Goal: Task Accomplishment & Management: Use online tool/utility

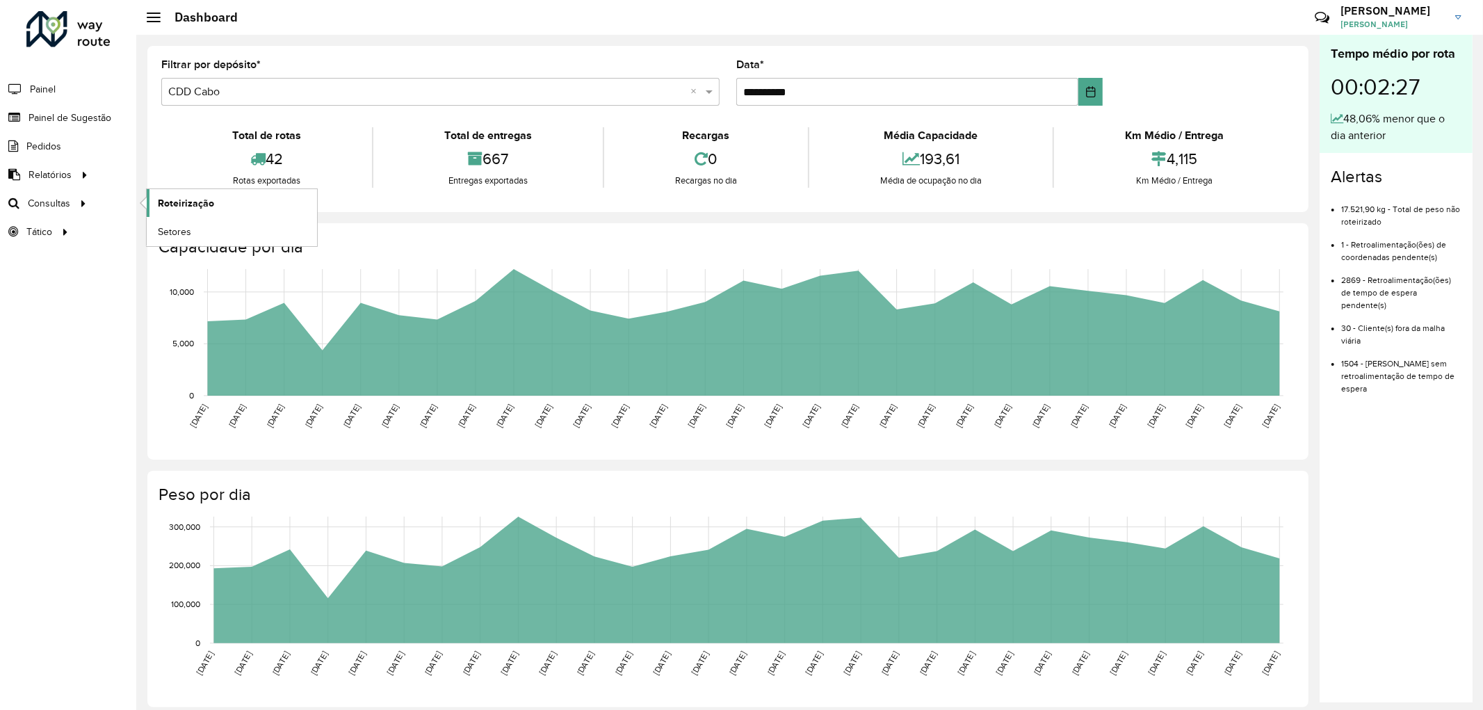
click at [190, 202] on span "Roteirização" at bounding box center [186, 203] width 56 height 15
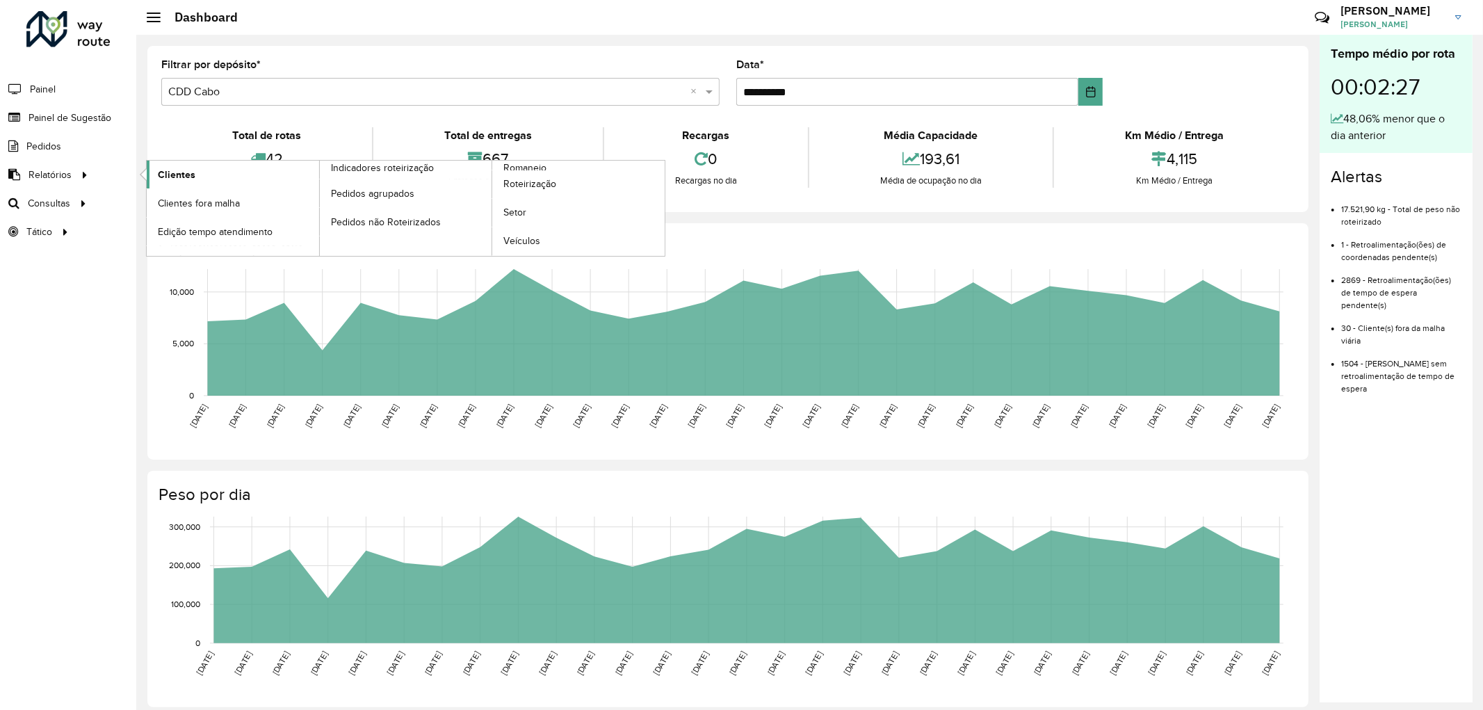
click at [171, 174] on span "Clientes" at bounding box center [177, 175] width 38 height 15
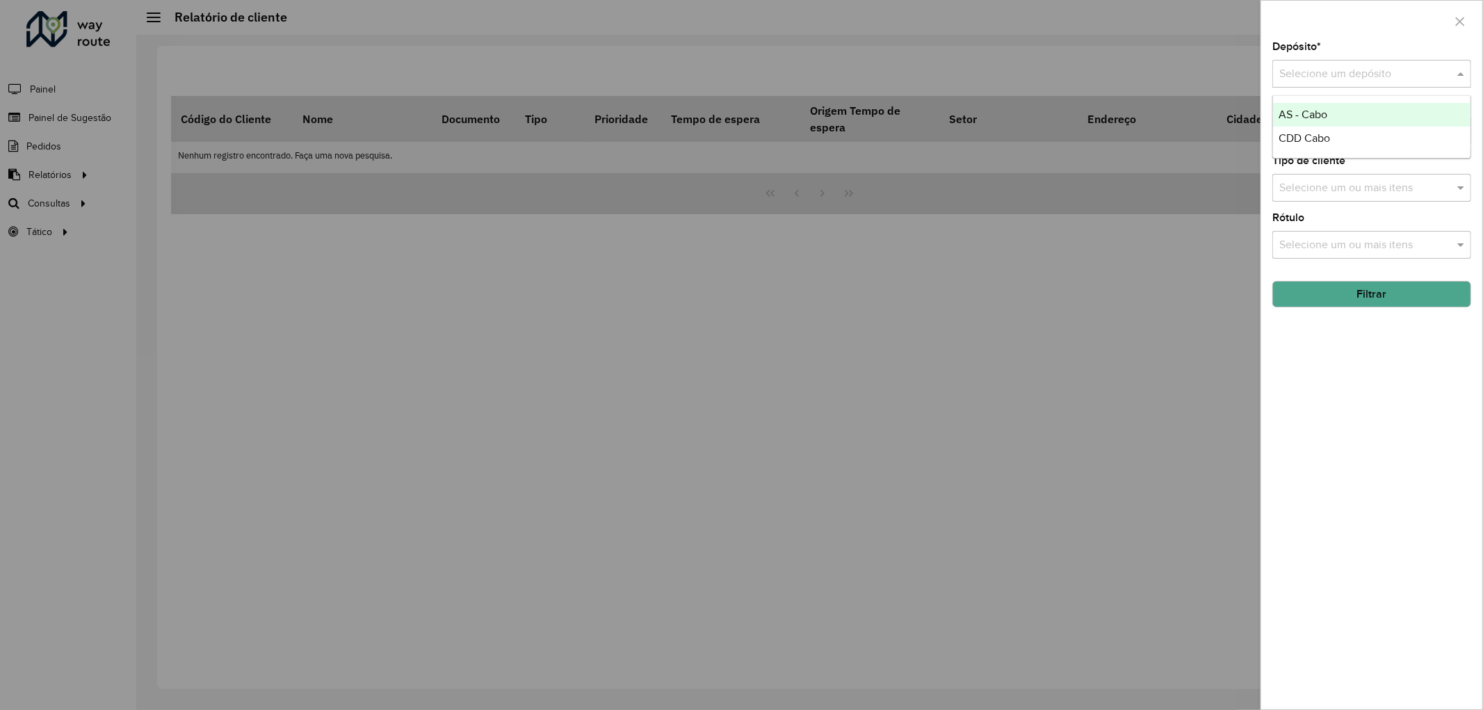
click at [1330, 72] on input "text" at bounding box center [1358, 74] width 157 height 17
click at [1310, 127] on div "CDD Cabo" at bounding box center [1371, 139] width 197 height 24
click at [1340, 293] on button "Filtrar" at bounding box center [1372, 294] width 199 height 26
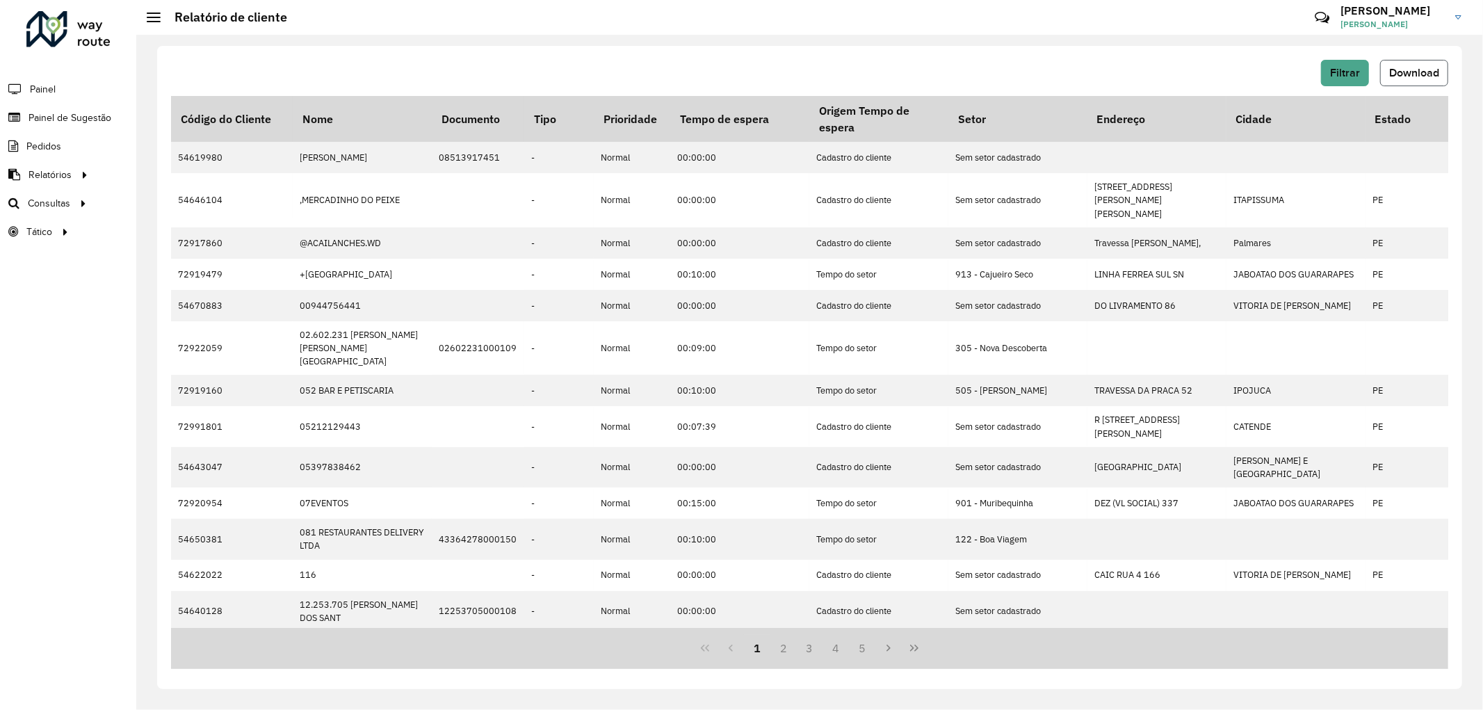
click at [1408, 65] on button "Download" at bounding box center [1414, 73] width 68 height 26
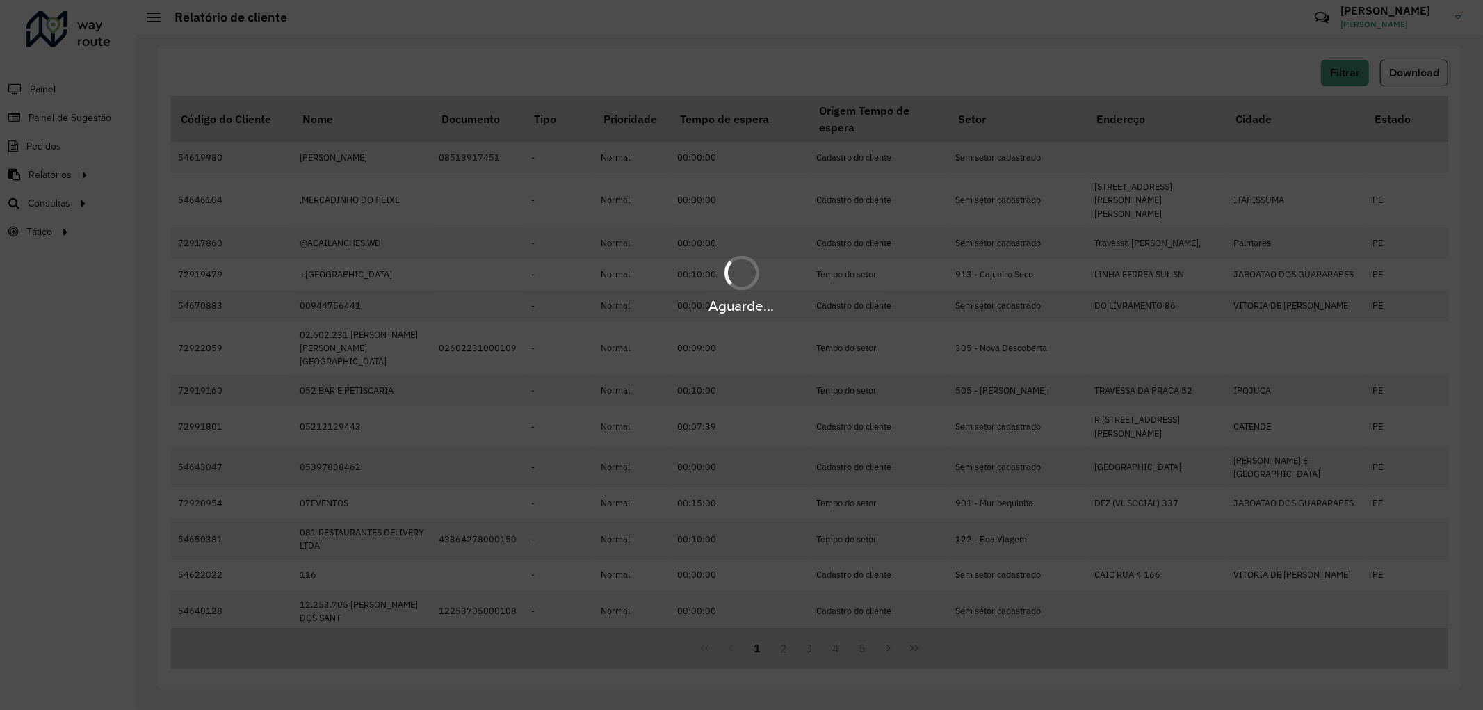
click at [1393, 108] on div "Aguarde..." at bounding box center [741, 355] width 1483 height 710
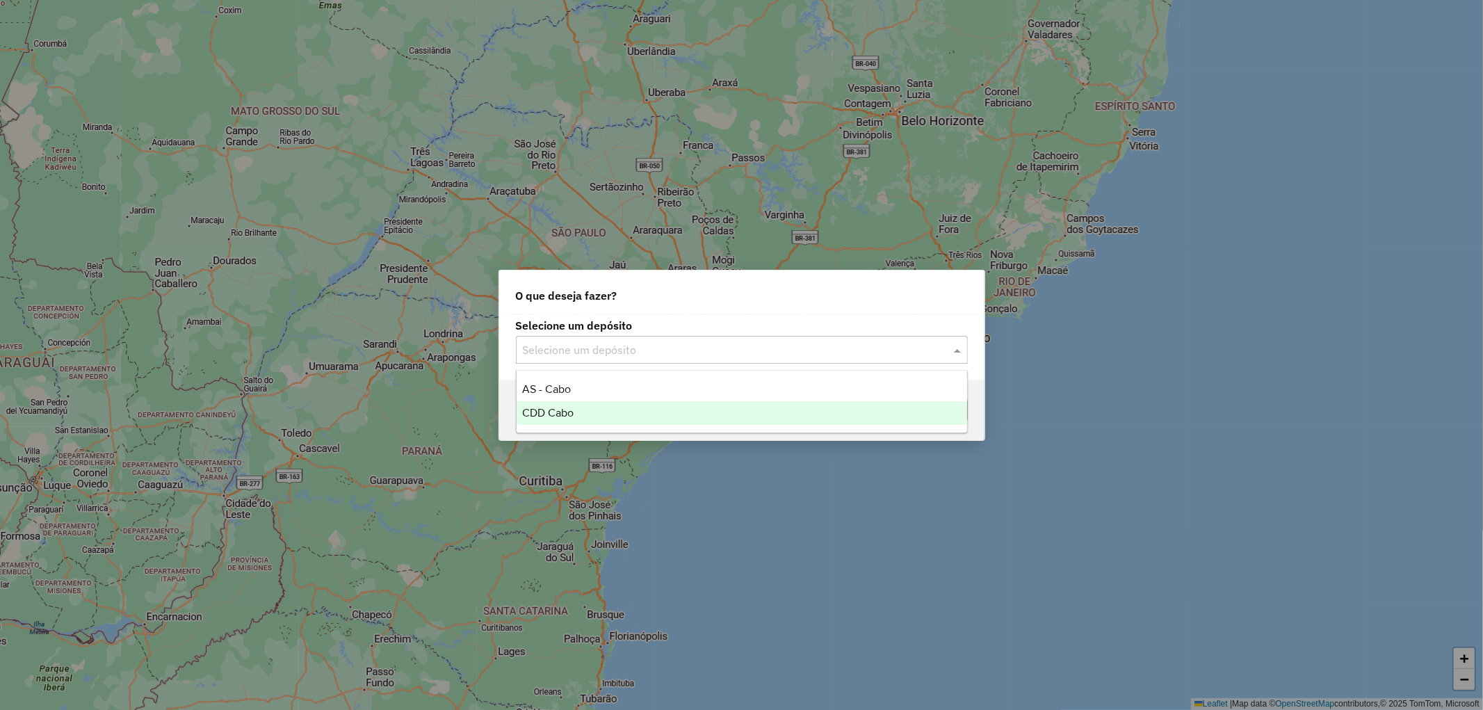
click at [567, 411] on span "CDD Cabo" at bounding box center [547, 413] width 51 height 12
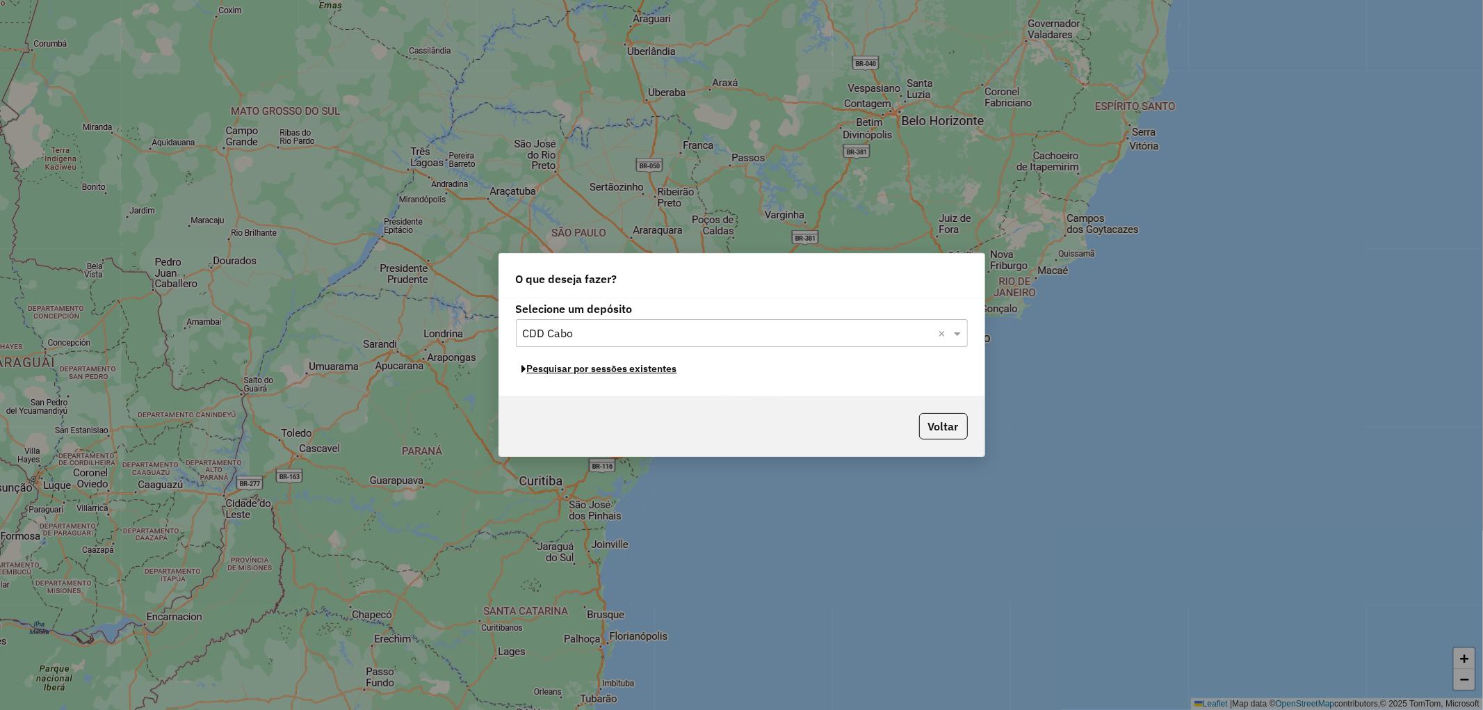
click at [604, 369] on button "Pesquisar por sessões existentes" at bounding box center [600, 369] width 168 height 22
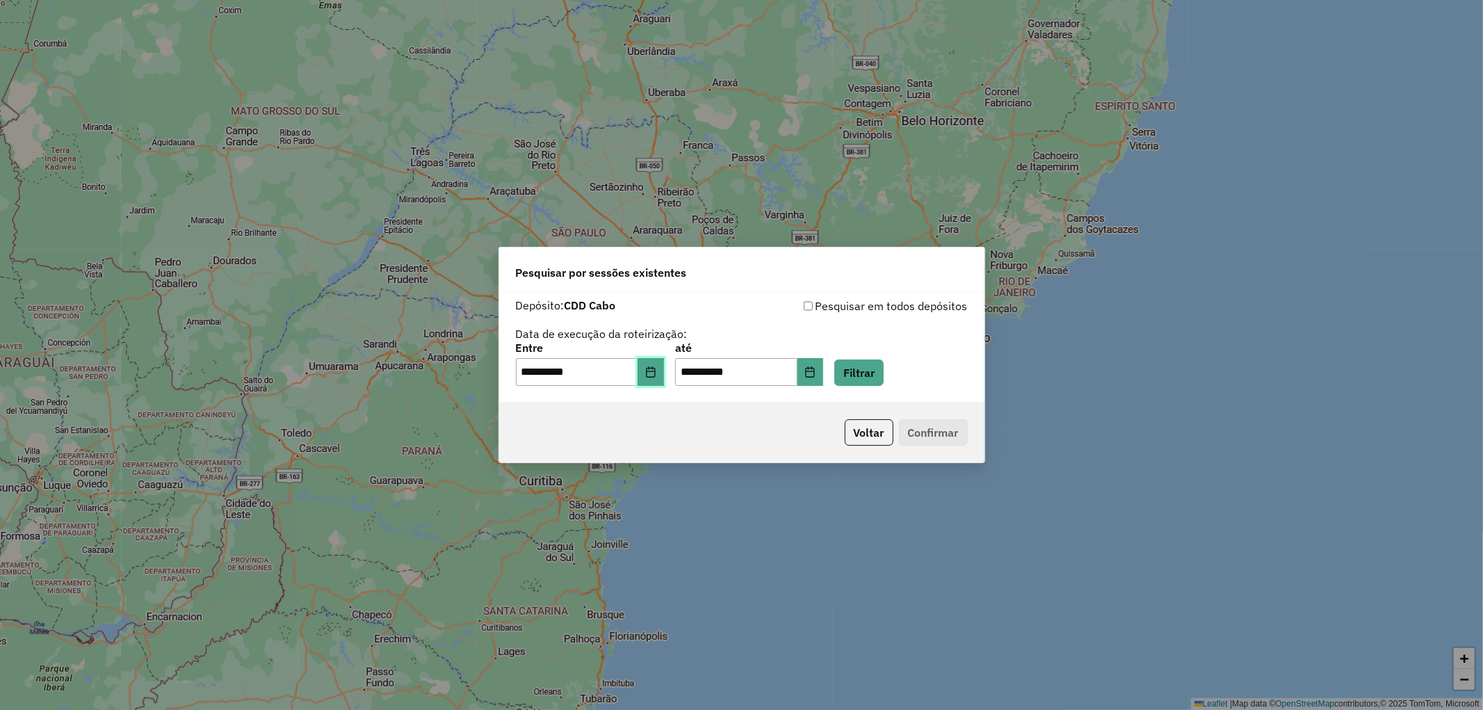
click at [655, 370] on icon "Choose Date" at bounding box center [650, 371] width 11 height 11
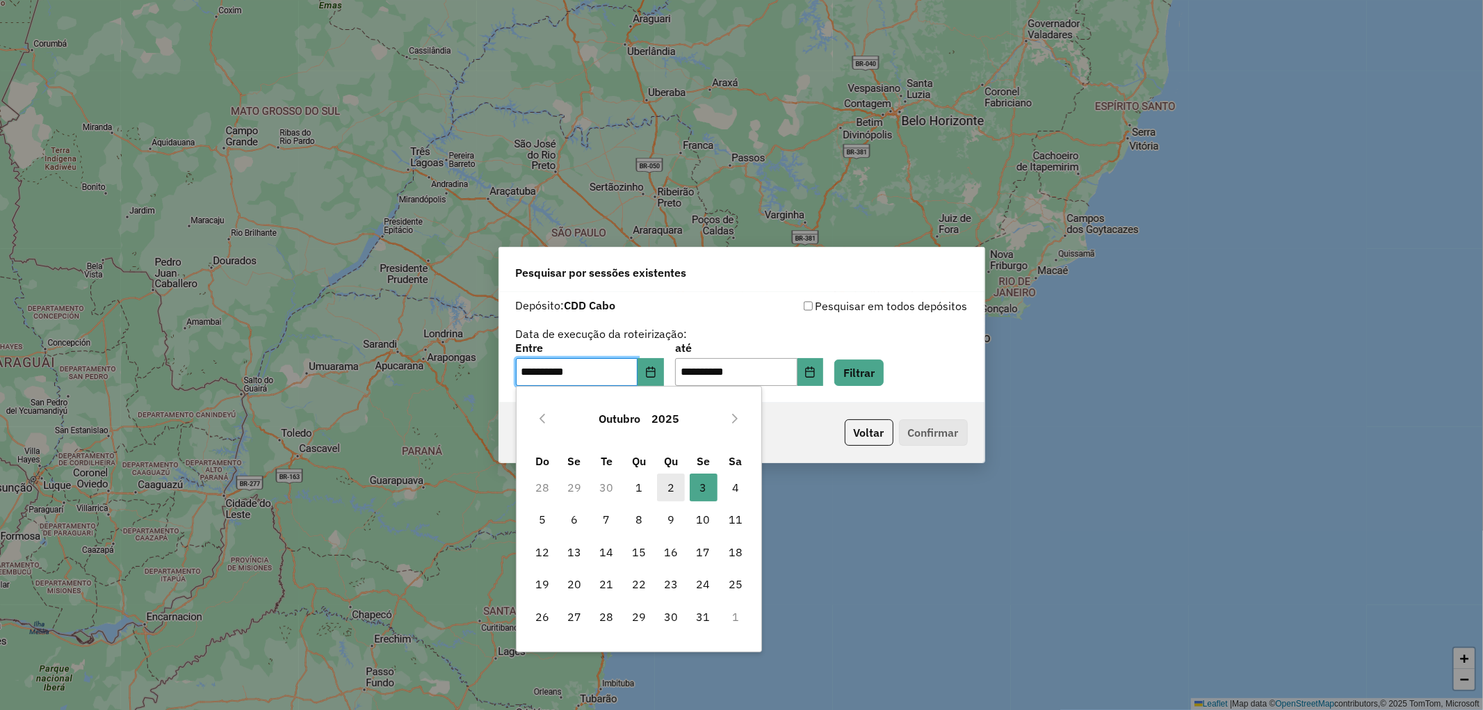
click at [666, 485] on span "2" at bounding box center [671, 488] width 28 height 28
type input "**********"
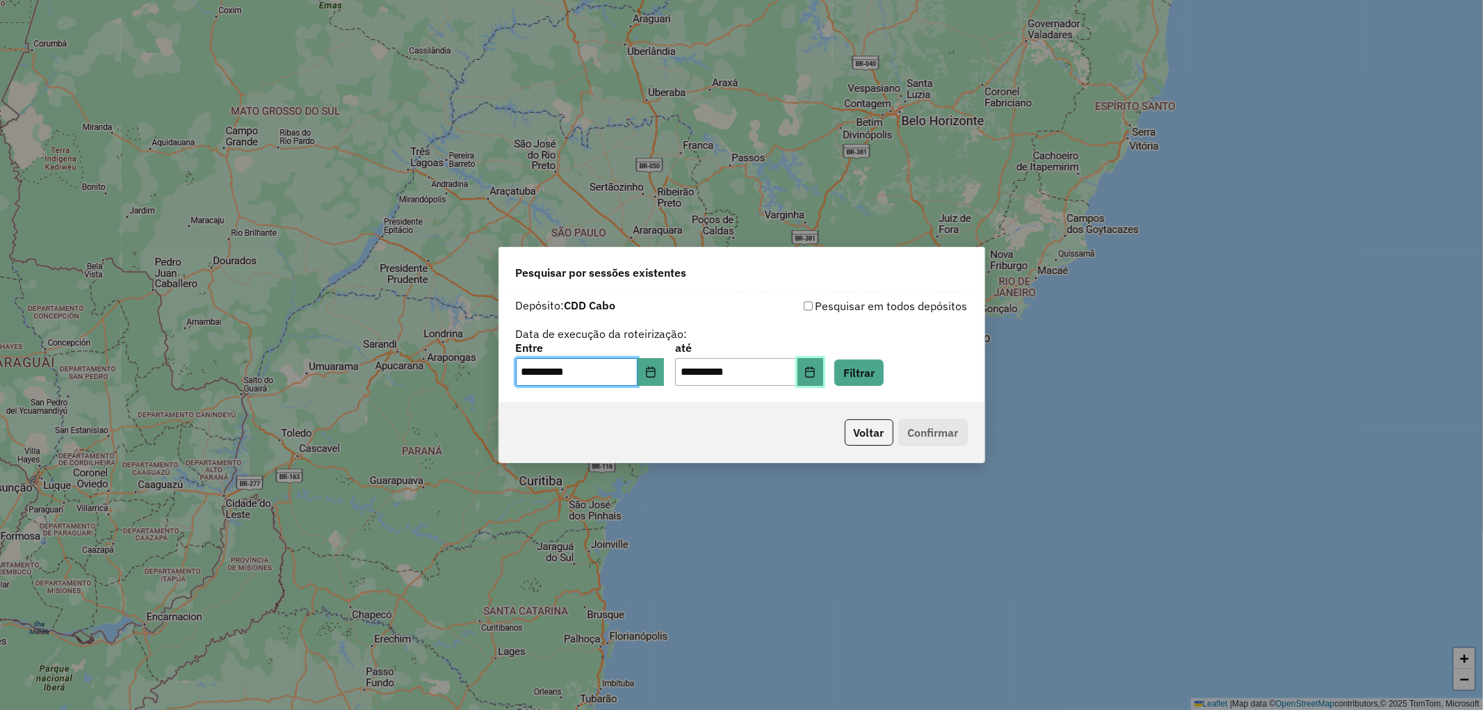
click at [816, 373] on icon "Choose Date" at bounding box center [810, 371] width 11 height 11
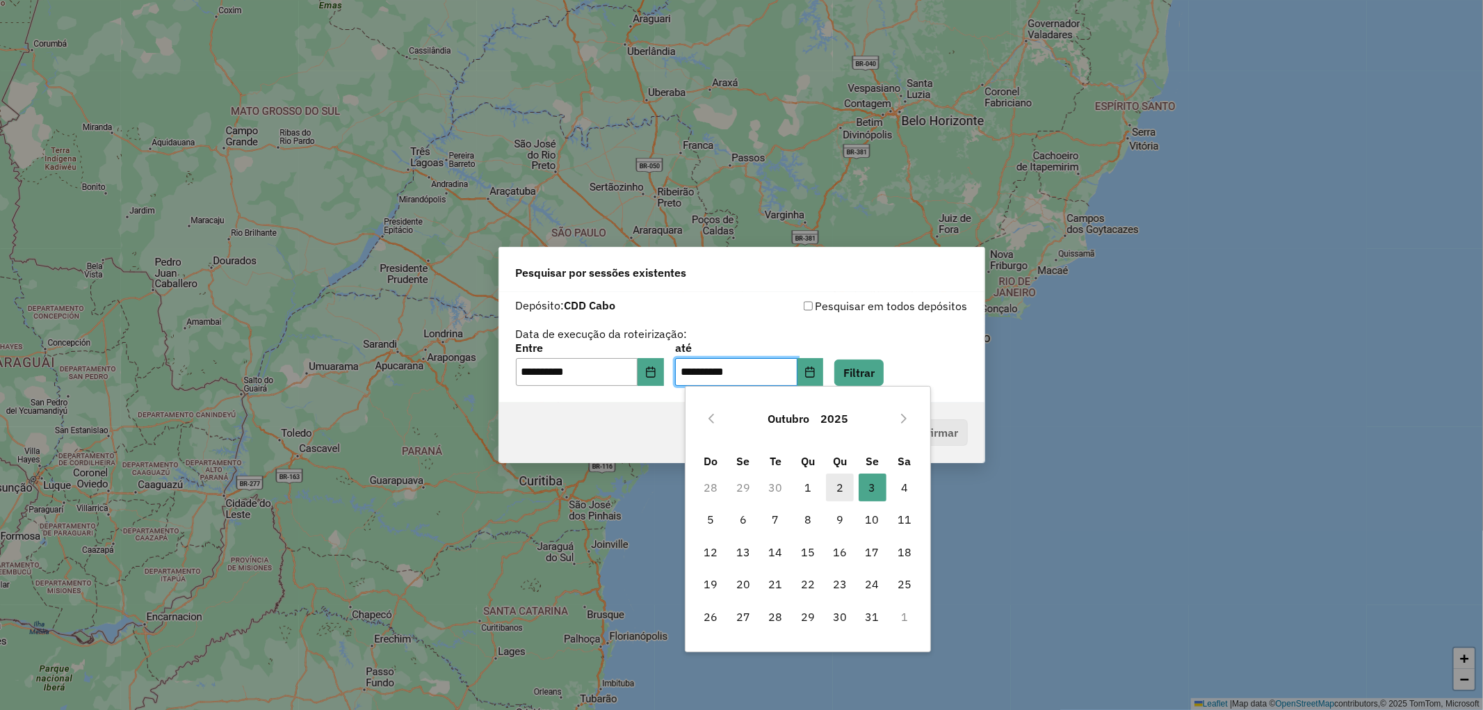
click at [835, 483] on span "2" at bounding box center [840, 488] width 28 height 28
type input "**********"
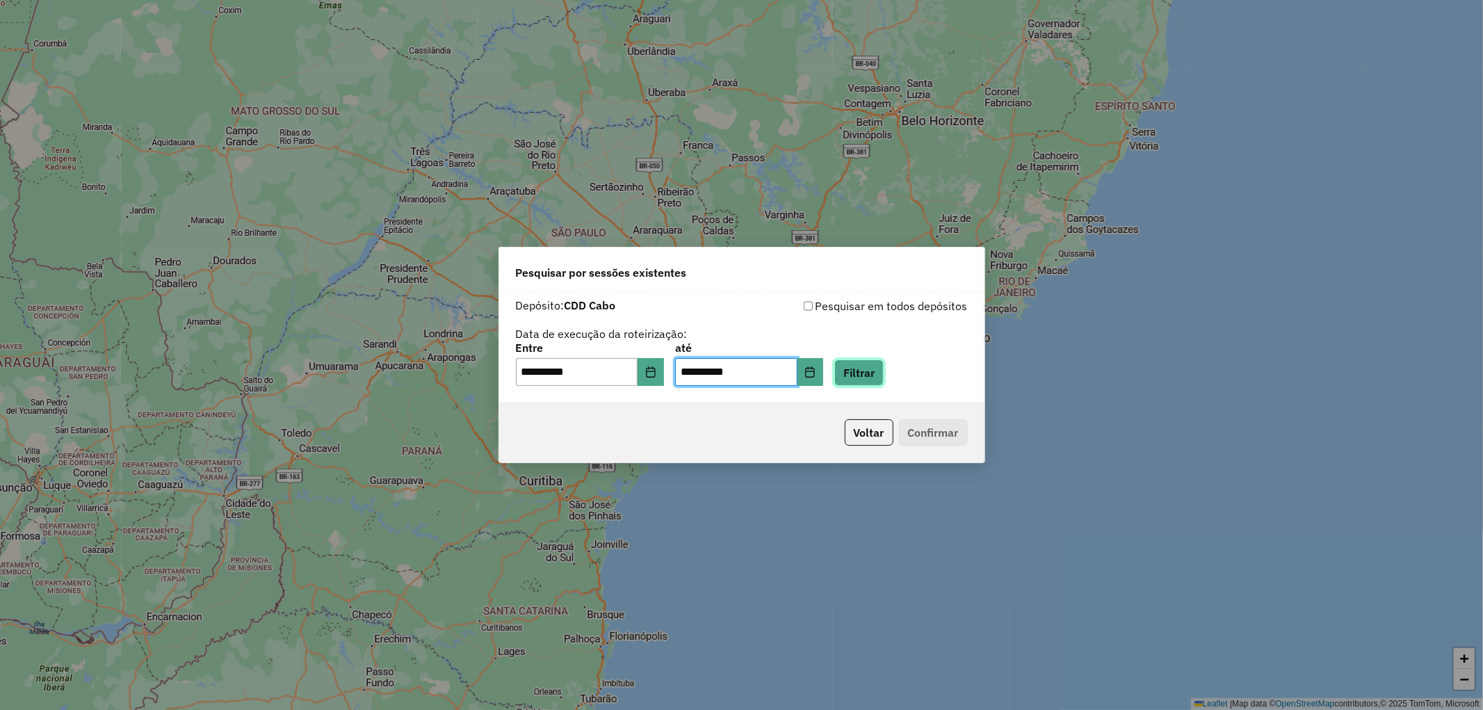
click at [878, 374] on button "Filtrar" at bounding box center [858, 373] width 49 height 26
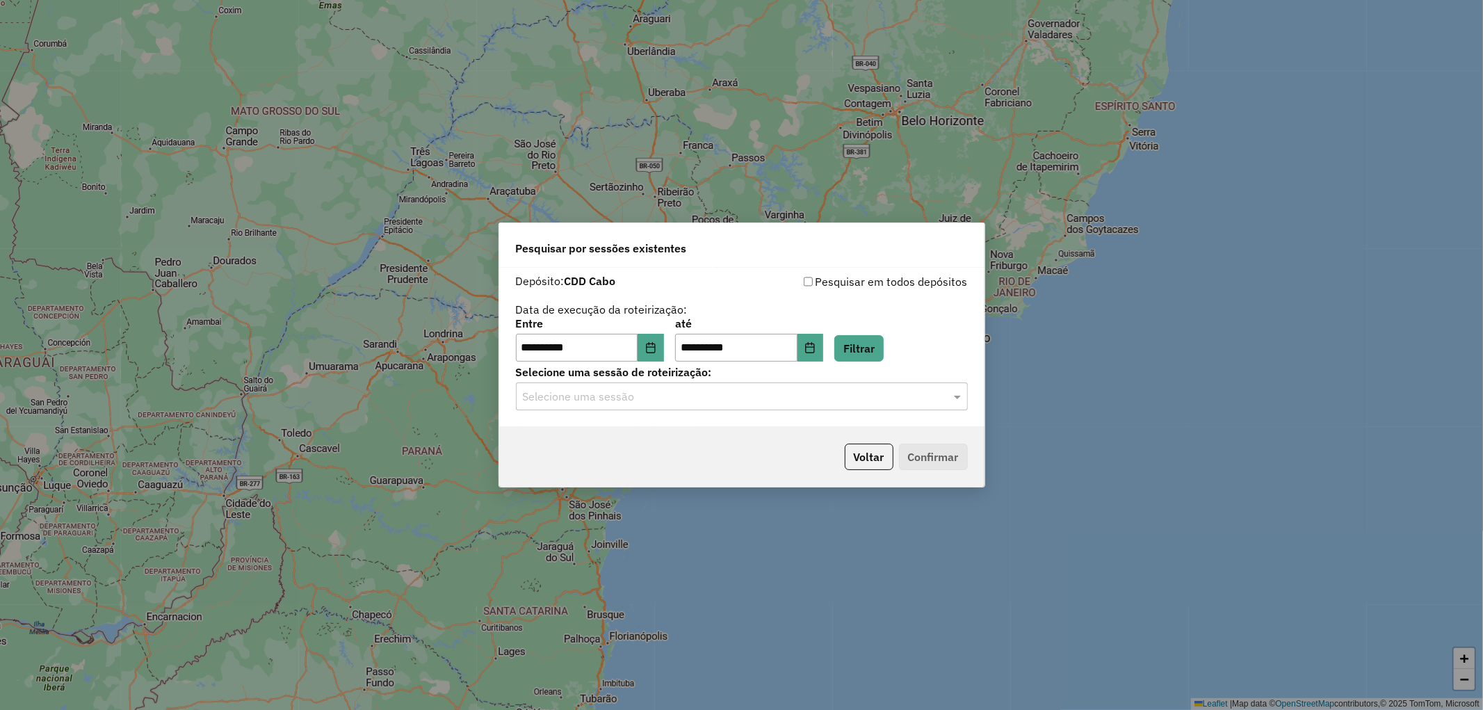
click at [751, 402] on input "text" at bounding box center [728, 397] width 410 height 17
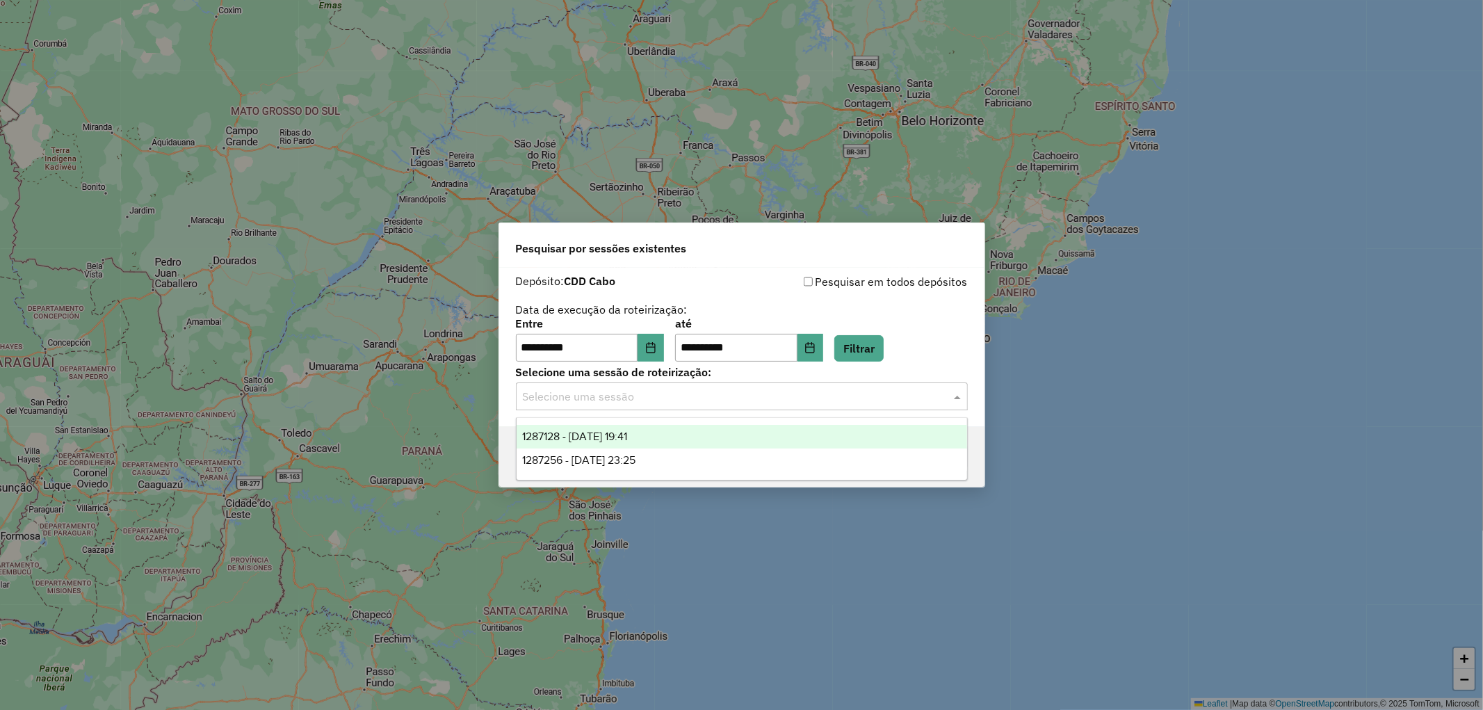
click at [617, 432] on span "1287128 - [DATE] 19:41" at bounding box center [574, 436] width 105 height 12
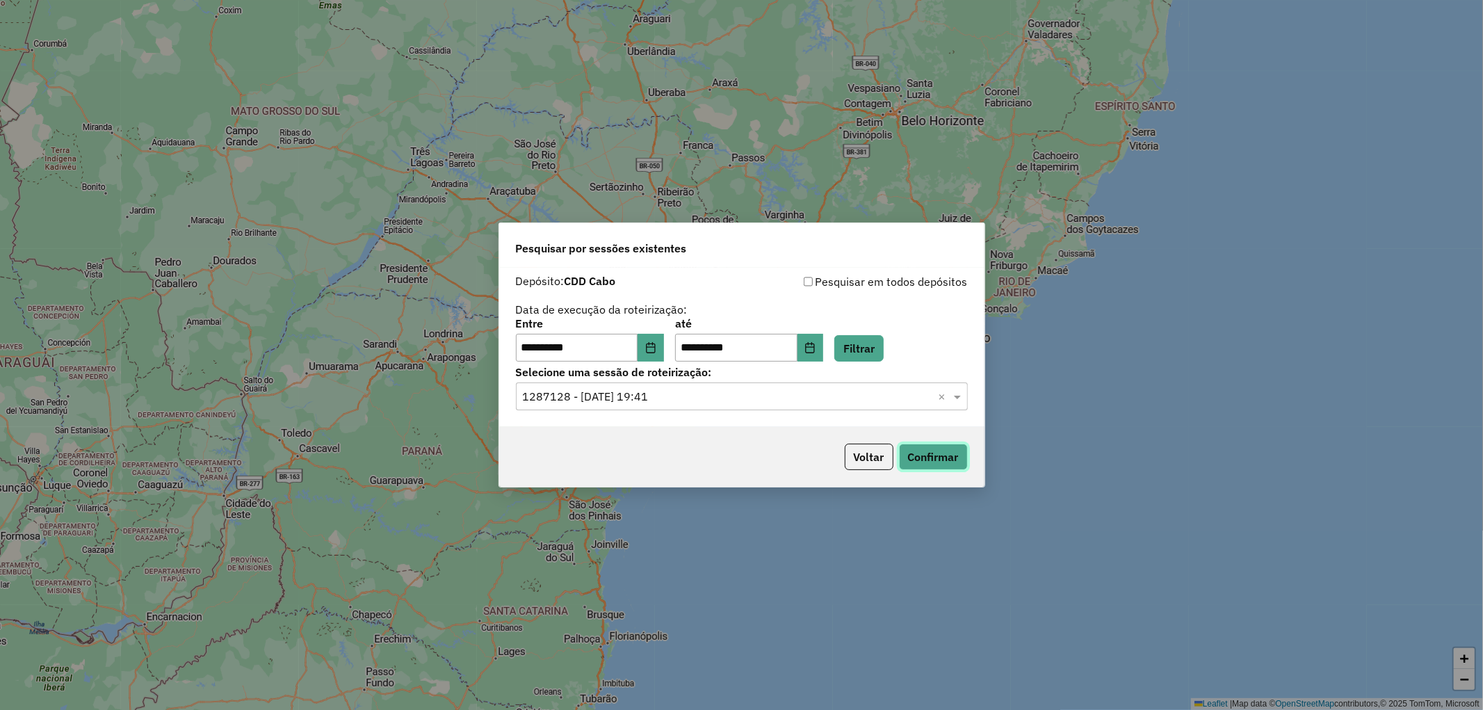
click at [934, 456] on button "Confirmar" at bounding box center [933, 457] width 69 height 26
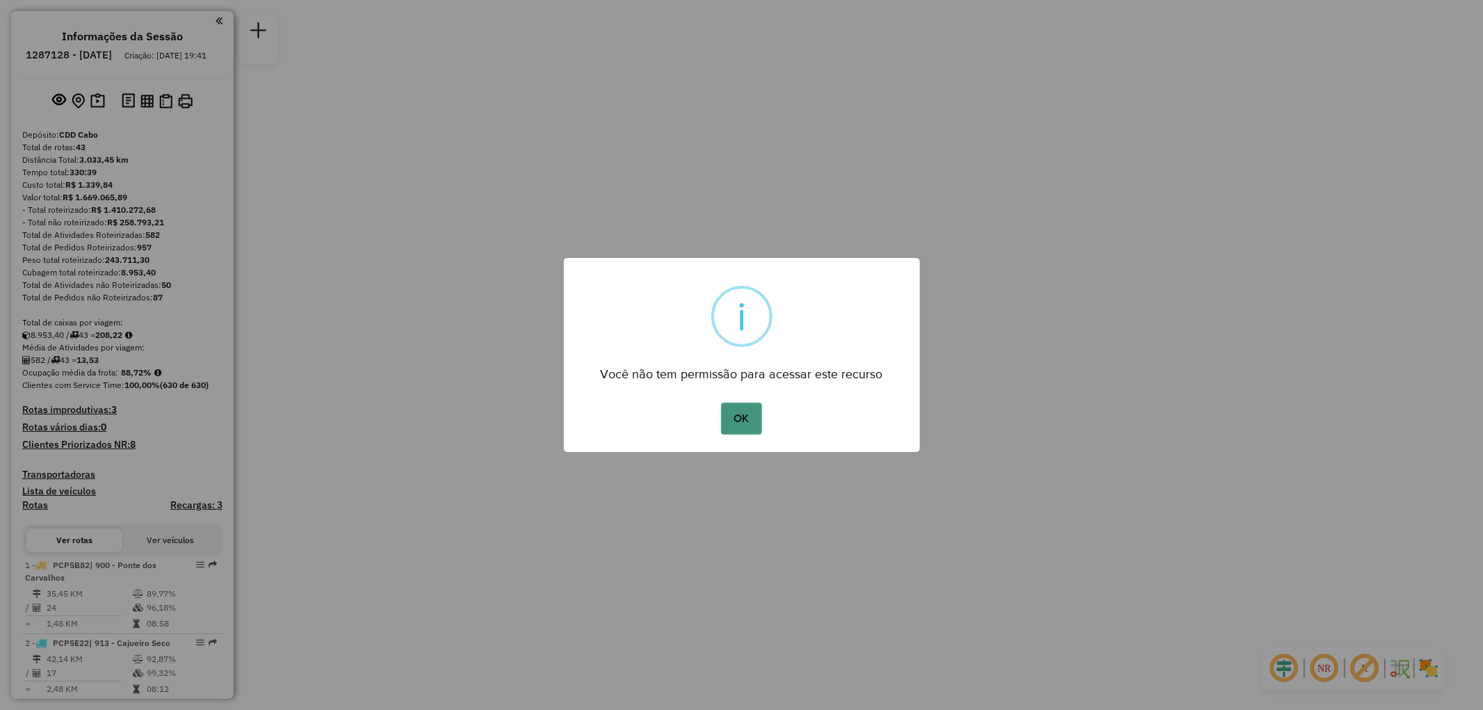
click at [740, 414] on button "OK" at bounding box center [741, 419] width 41 height 32
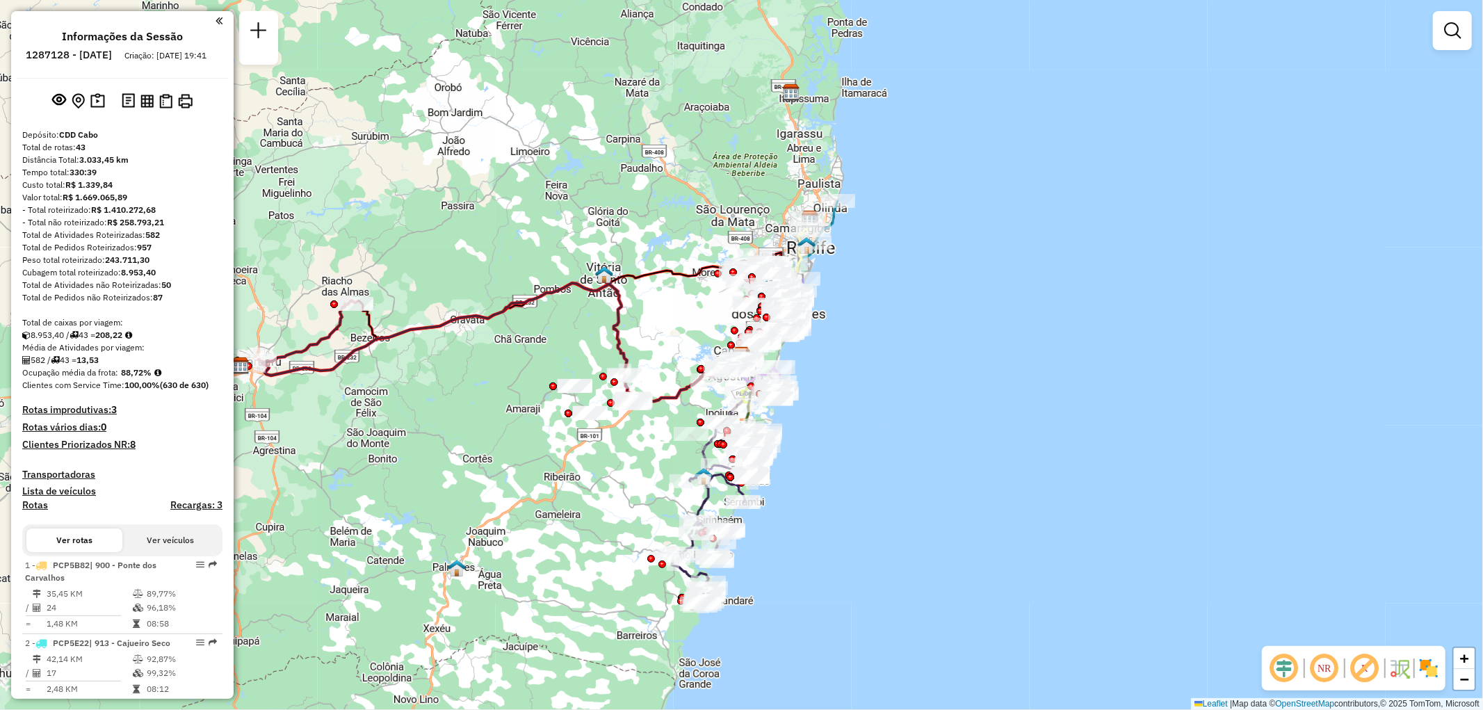
click at [1455, 35] on em at bounding box center [1452, 30] width 17 height 17
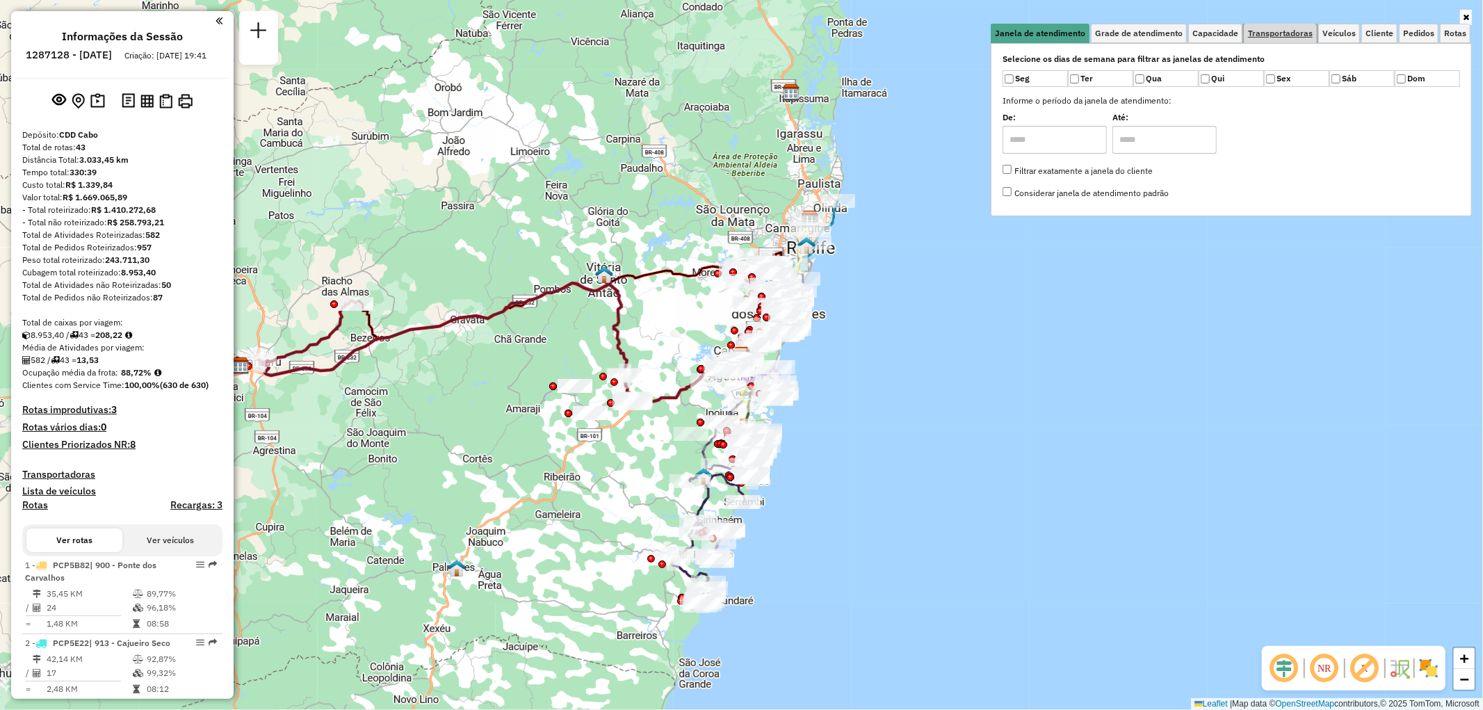
click at [1289, 29] on span "Transportadoras" at bounding box center [1280, 33] width 65 height 8
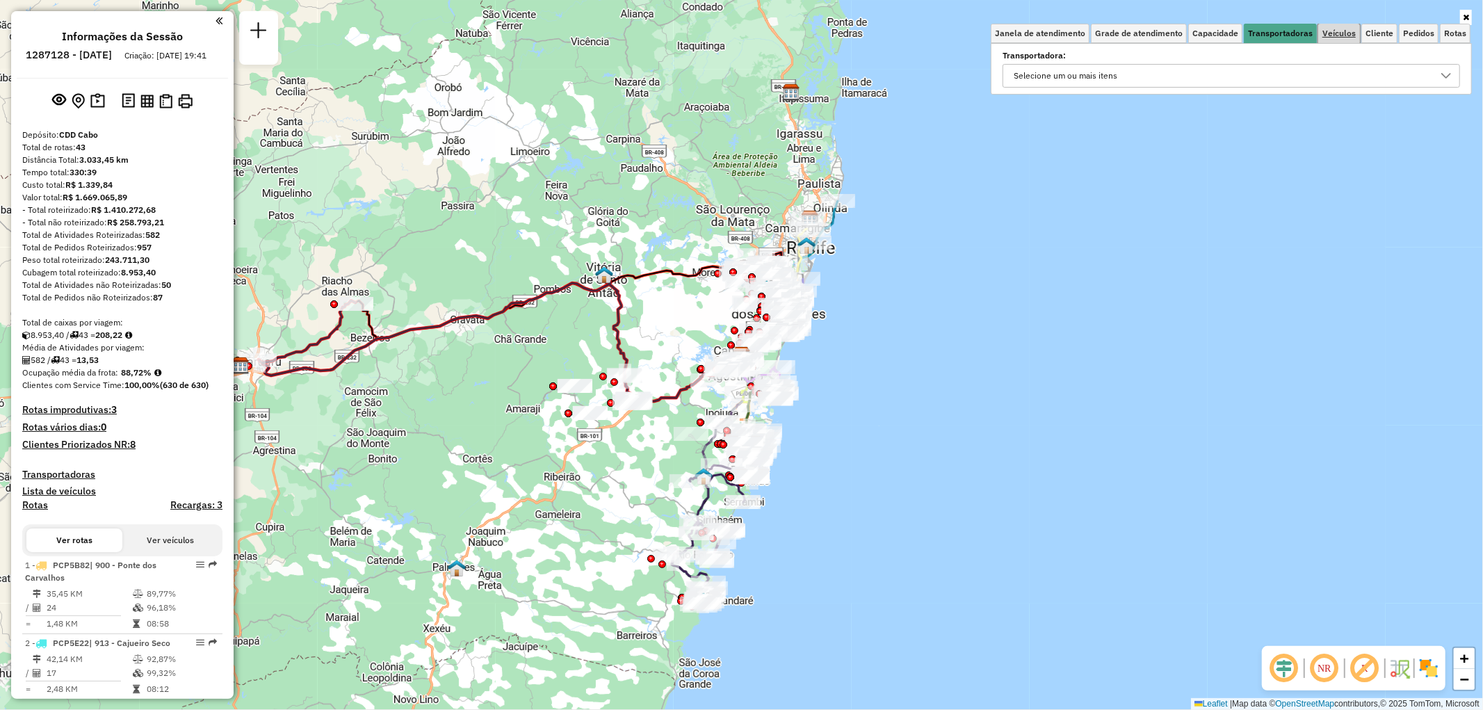
click at [1335, 35] on span "Veículos" at bounding box center [1339, 33] width 33 height 8
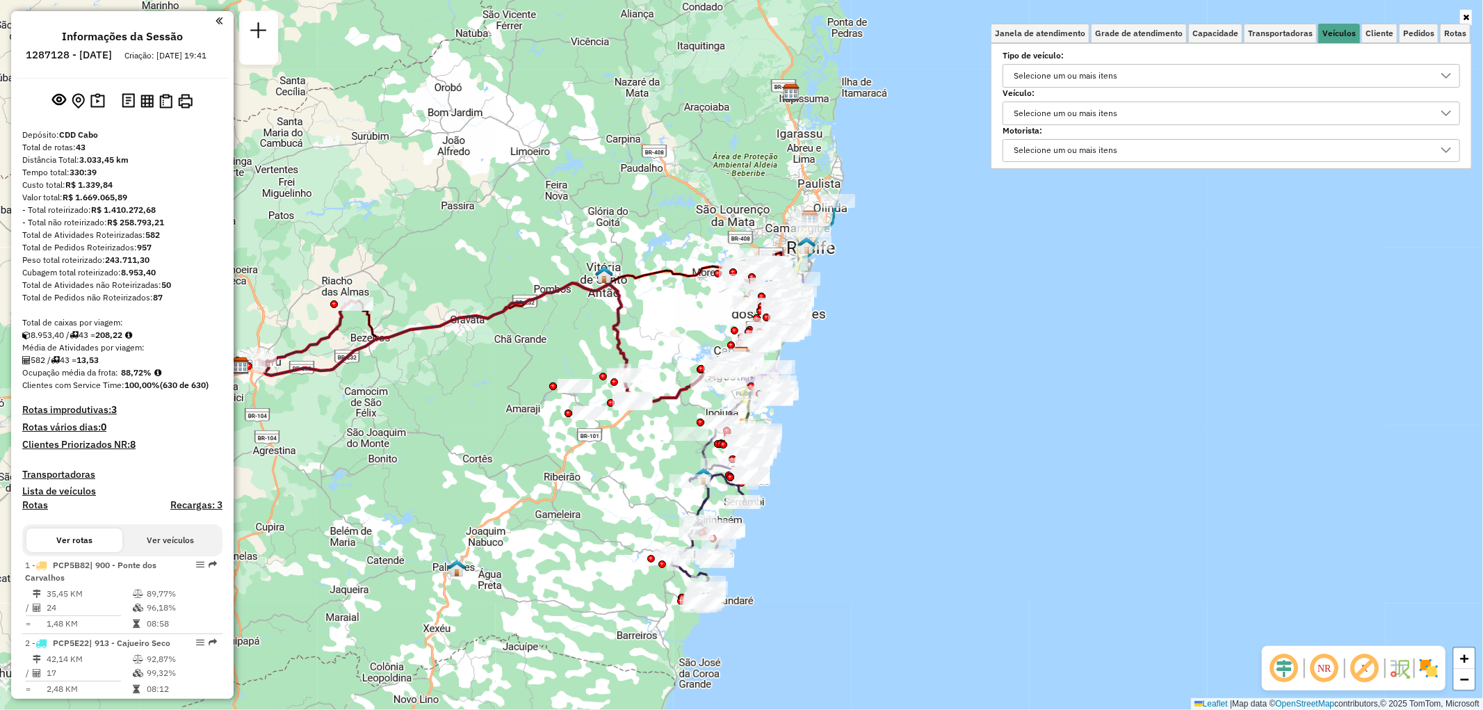
click at [1130, 113] on div "Selecione um ou mais itens" at bounding box center [1221, 113] width 424 height 22
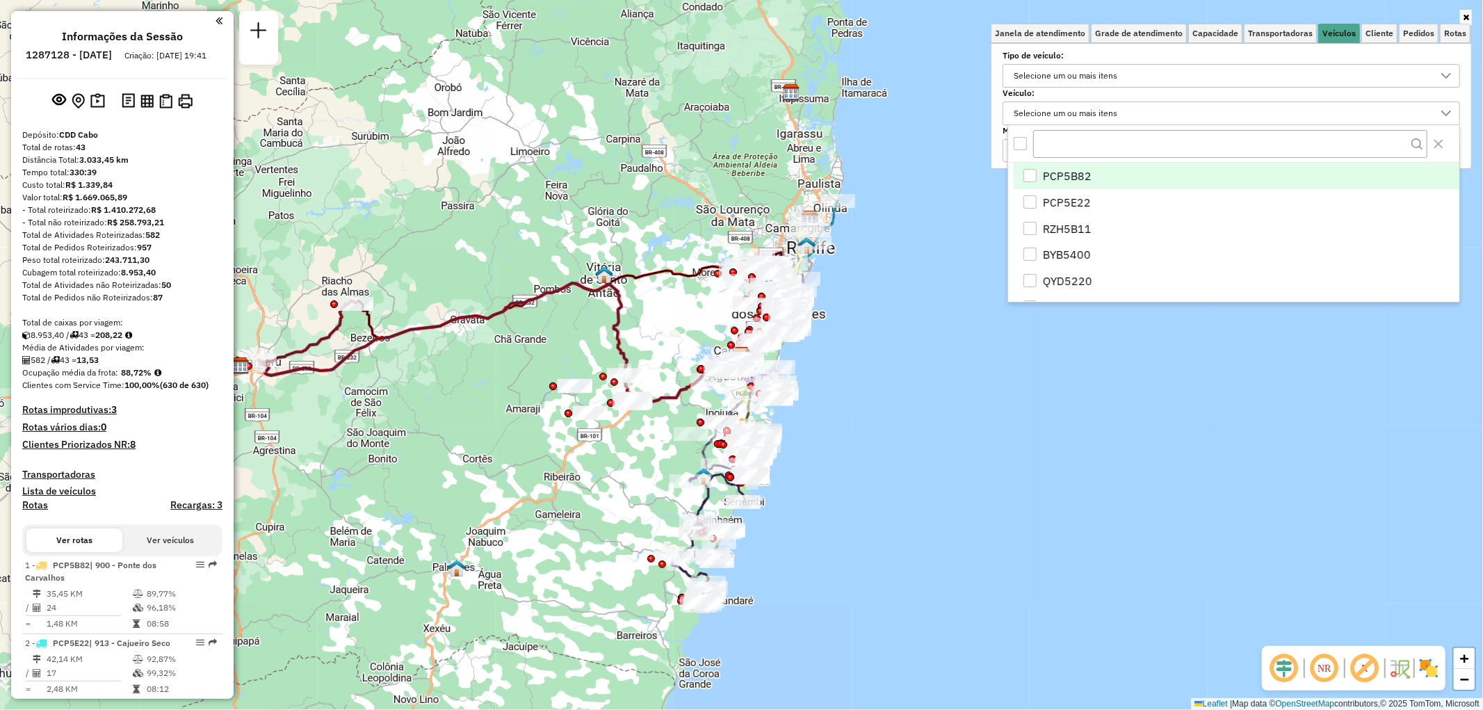
scroll to position [8, 47]
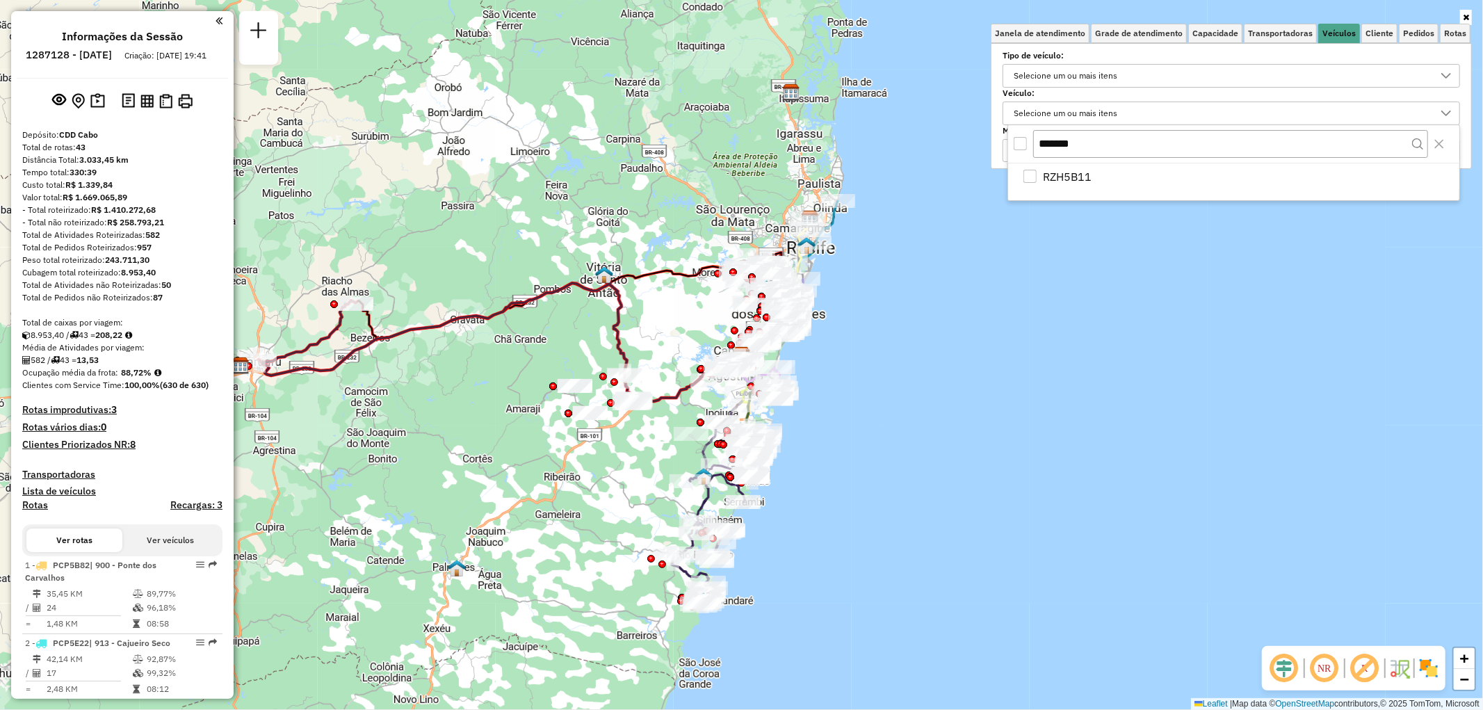
type input "*******"
click at [1024, 140] on div "All items unselected" at bounding box center [1020, 143] width 13 height 13
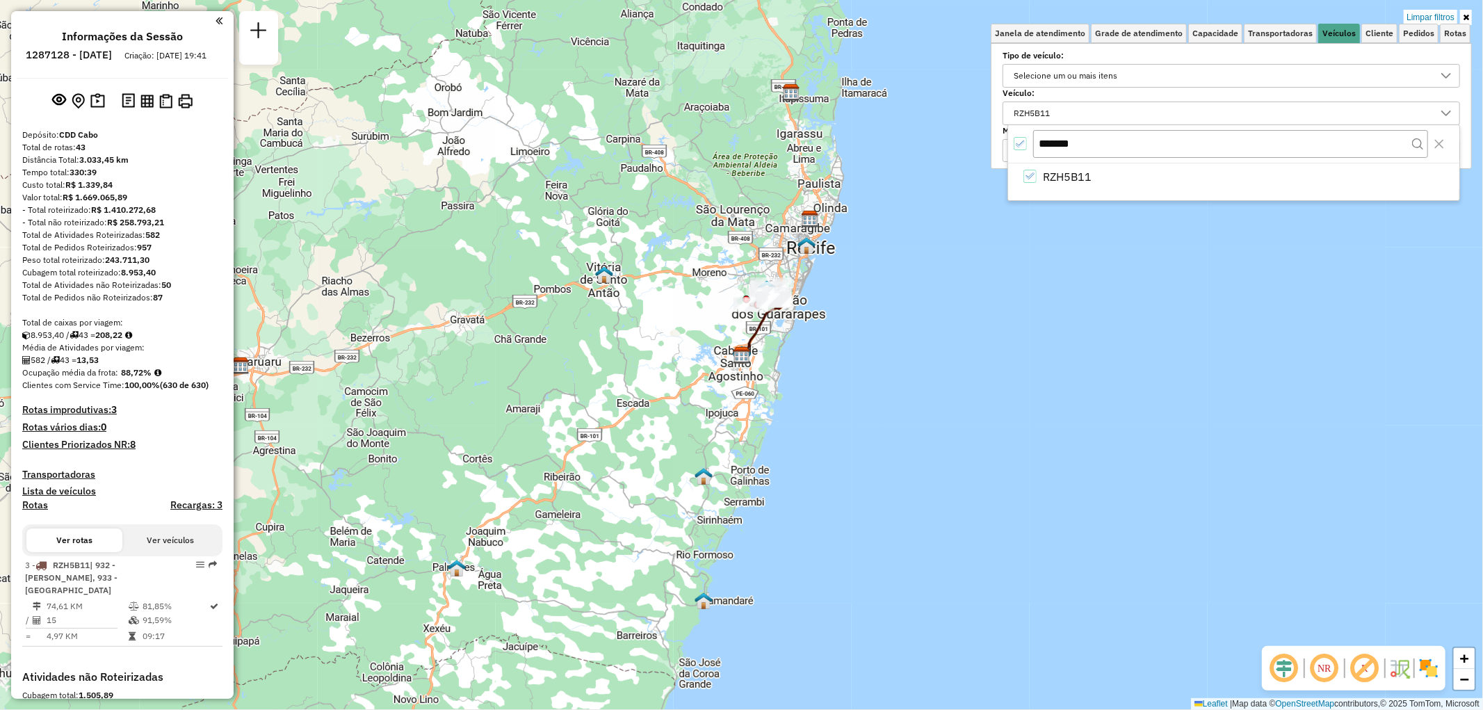
click at [1469, 19] on icon at bounding box center [1466, 17] width 6 height 8
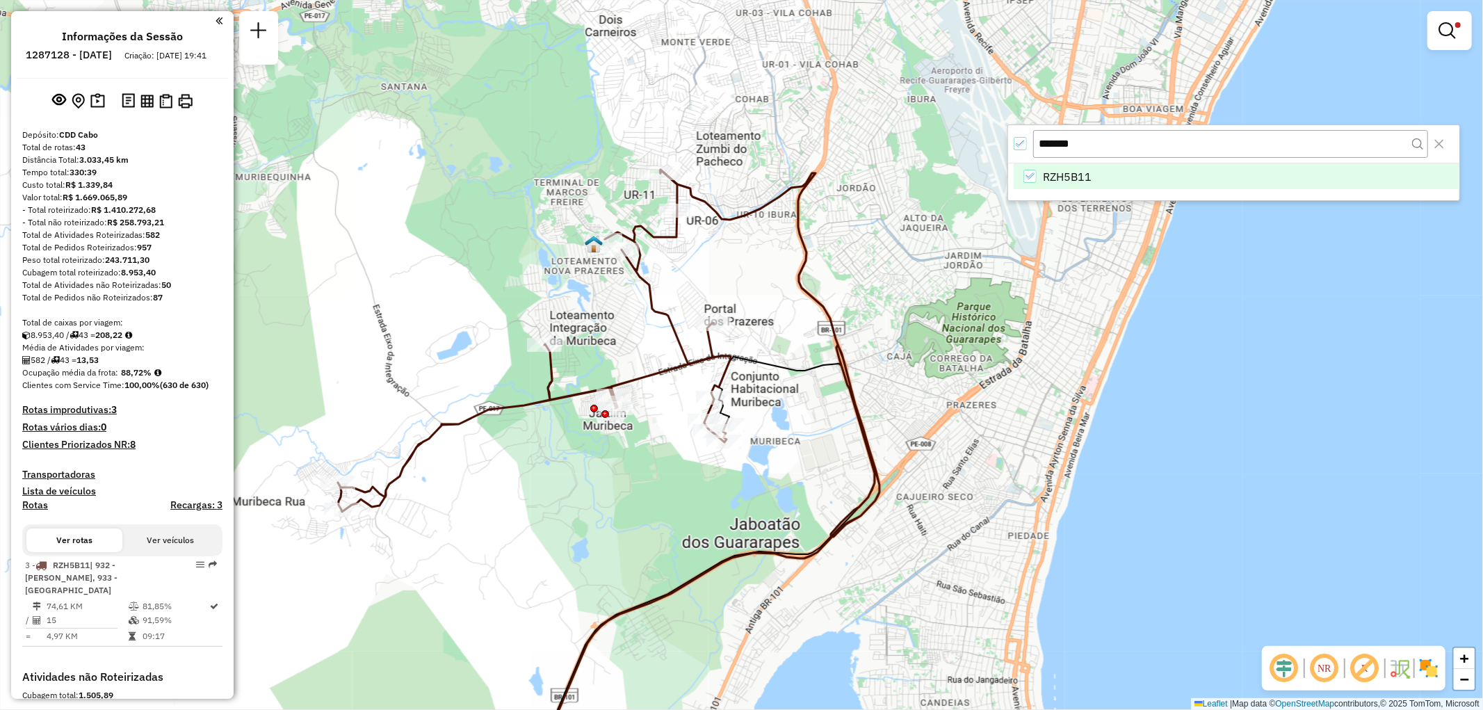
click at [1442, 143] on icon "Close" at bounding box center [1439, 143] width 11 height 11
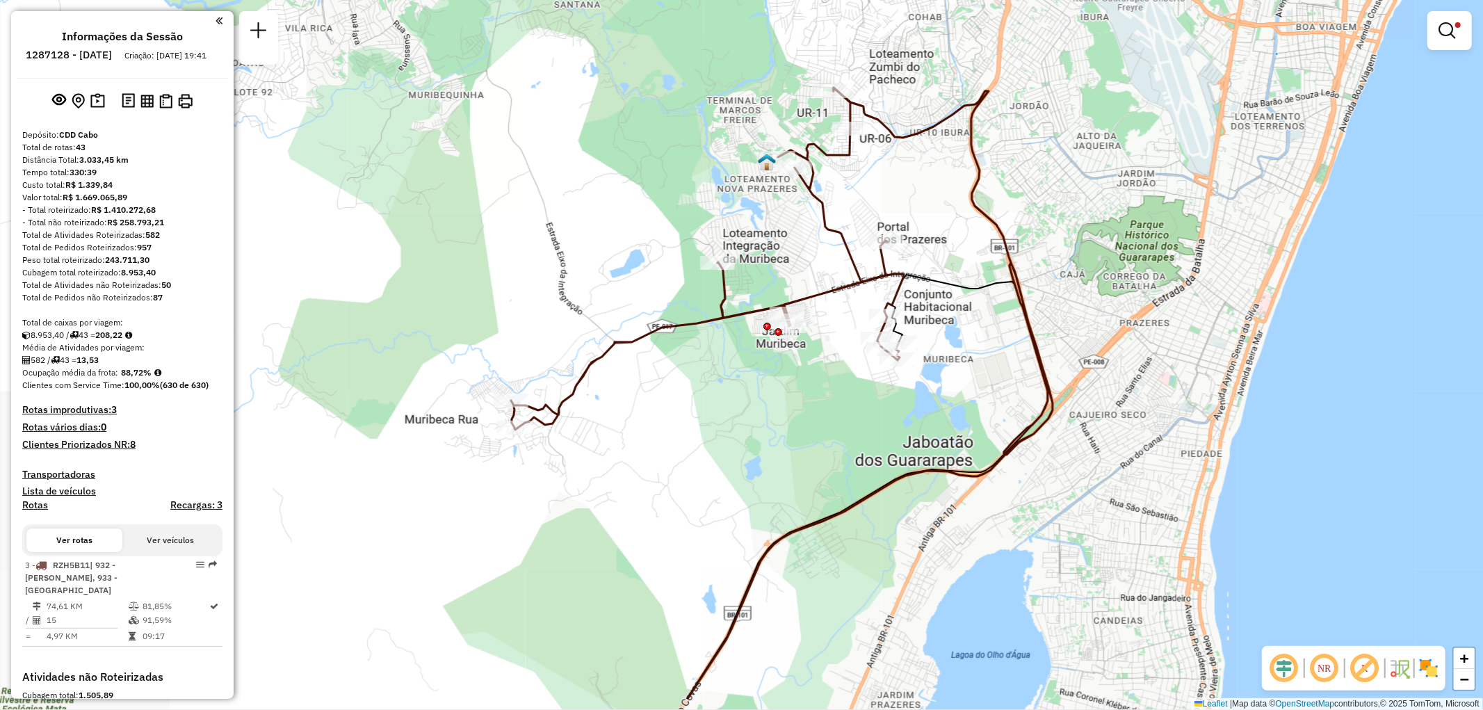
drag, startPoint x: 1060, startPoint y: 296, endPoint x: 1234, endPoint y: 214, distance: 191.6
click at [1234, 214] on div "Limpar filtros Janela de atendimento Grade de atendimento Capacidade Transporta…" at bounding box center [741, 355] width 1483 height 710
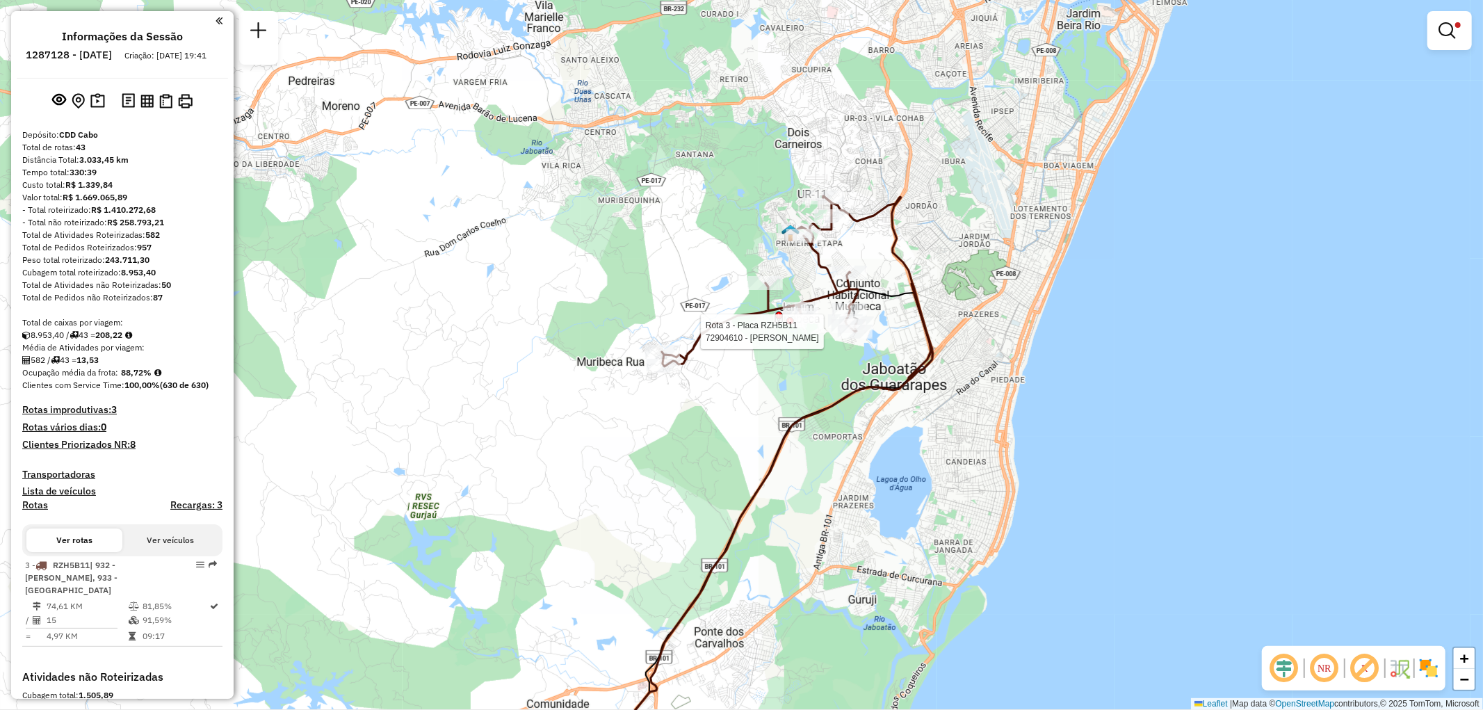
drag, startPoint x: 696, startPoint y: 126, endPoint x: 727, endPoint y: 81, distance: 55.0
click at [727, 81] on div "Rota 3 - Placa RZH5B11 72904610 - JAIME FELIPE CORREIA Limpar filtros Janela de…" at bounding box center [741, 355] width 1483 height 710
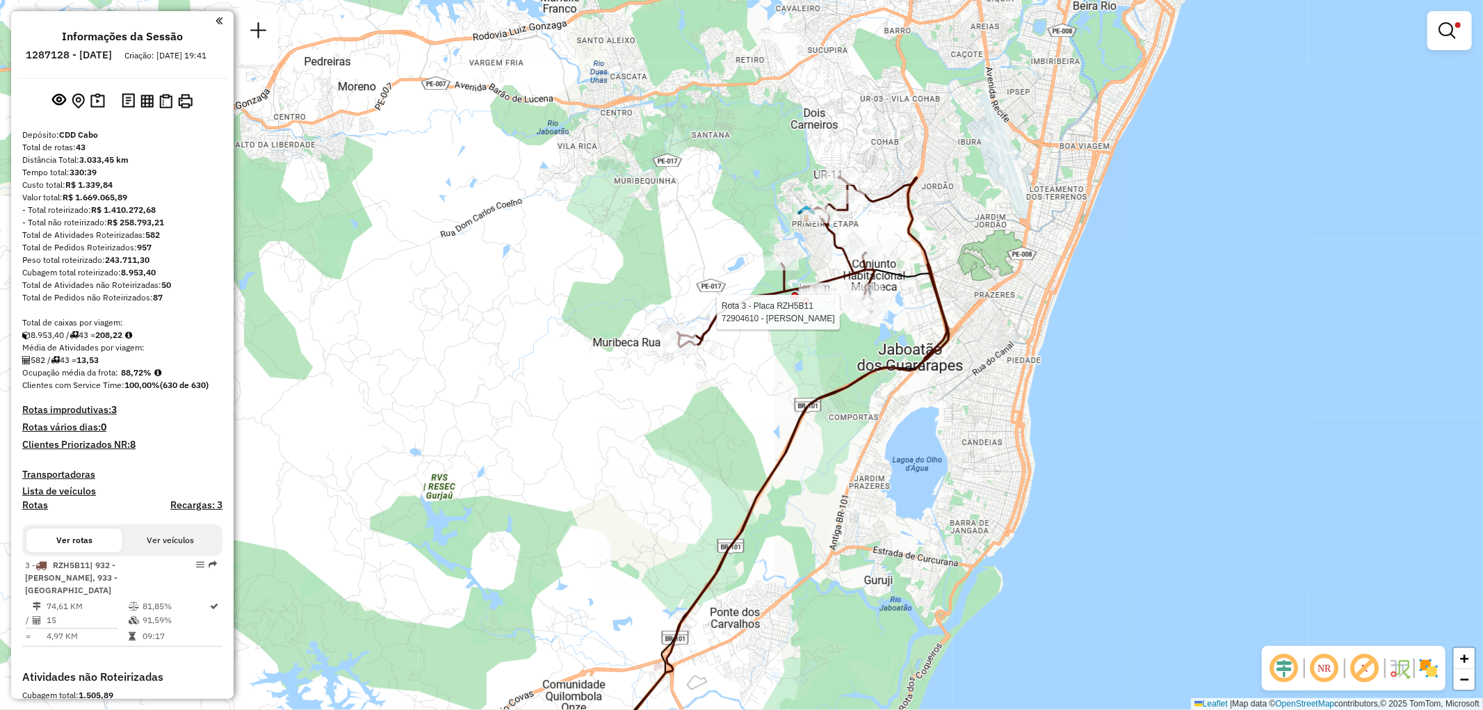
click at [650, 363] on div "Rota 3 - Placa RZH5B11 72904610 - JAIME FELIPE CORREIA Limpar filtros Janela de…" at bounding box center [741, 355] width 1483 height 710
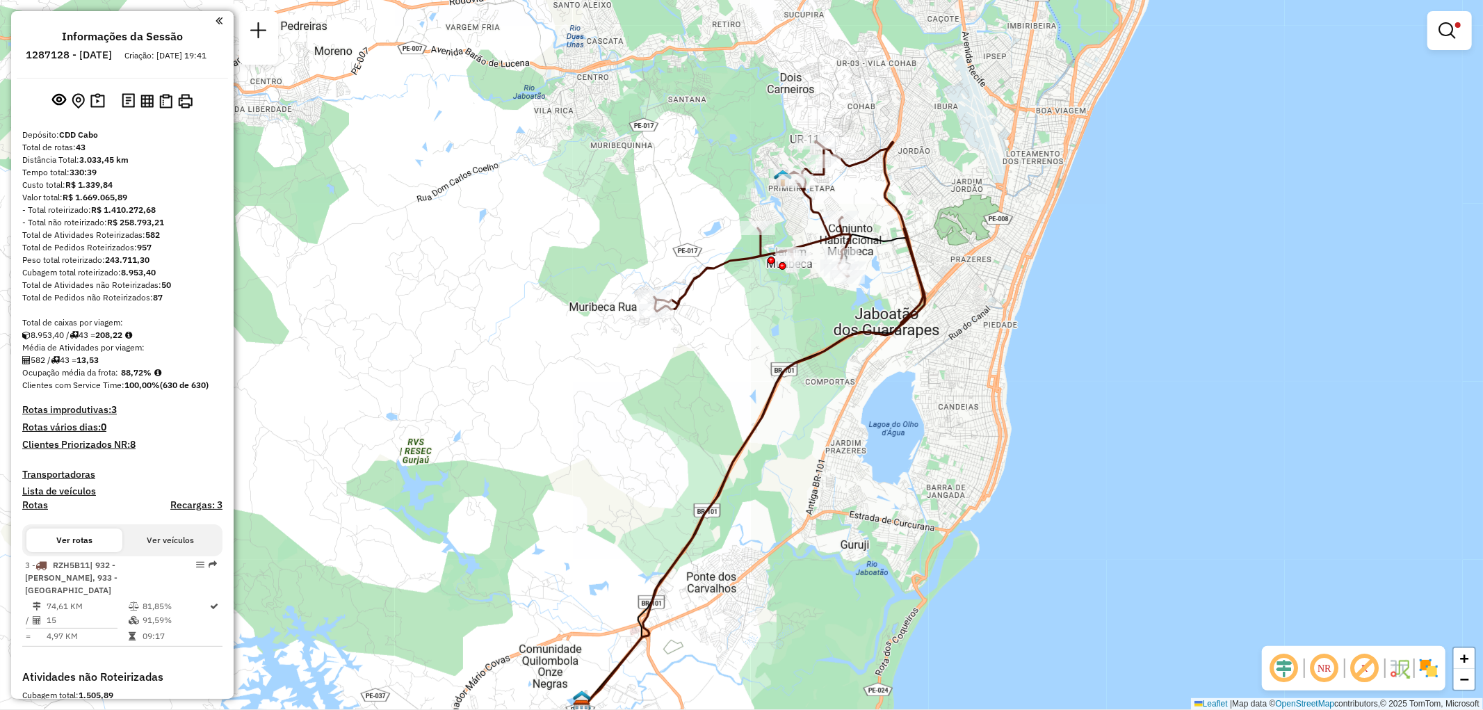
drag, startPoint x: 748, startPoint y: 291, endPoint x: 726, endPoint y: 259, distance: 38.6
click at [726, 259] on icon at bounding box center [752, 226] width 196 height 170
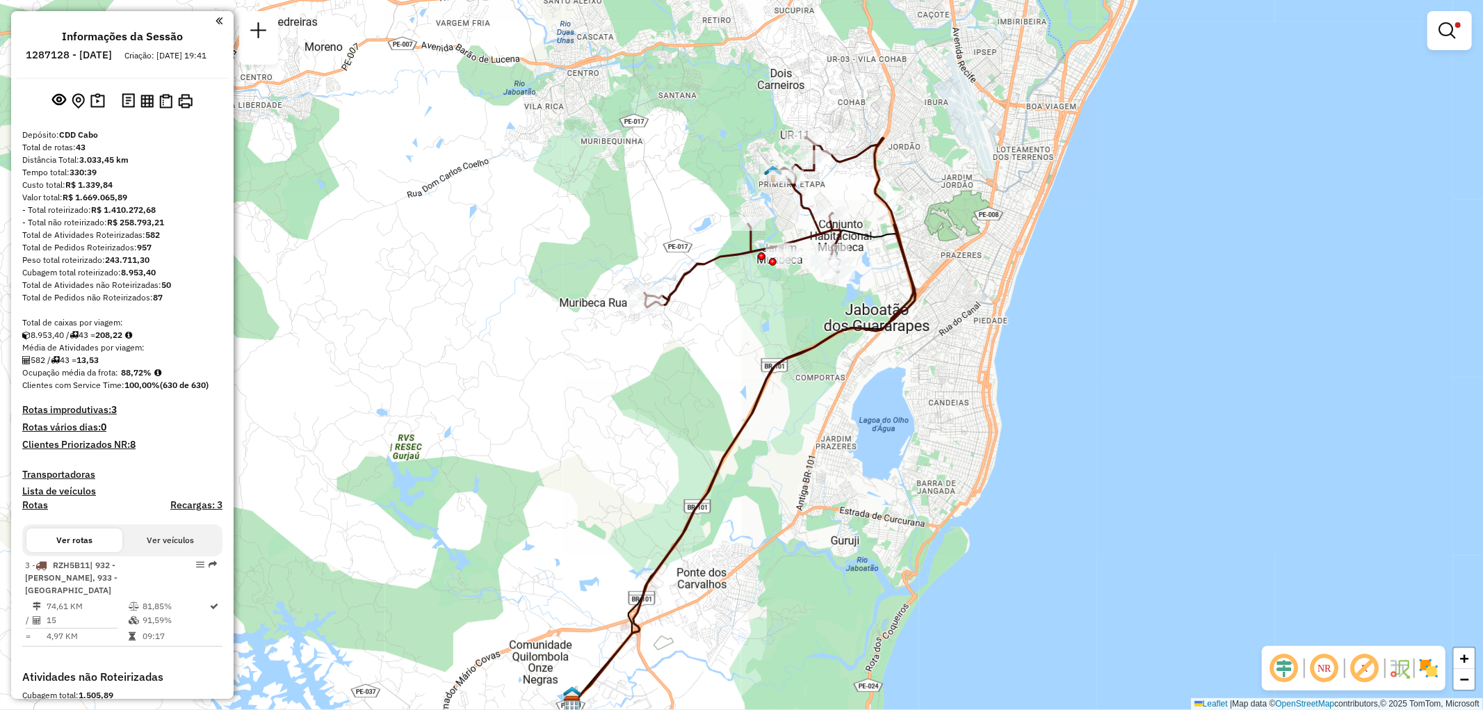
drag, startPoint x: 554, startPoint y: 225, endPoint x: 544, endPoint y: 220, distance: 10.6
click at [544, 220] on div "Limpar filtros Janela de atendimento Grade de atendimento Capacidade Transporta…" at bounding box center [741, 355] width 1483 height 710
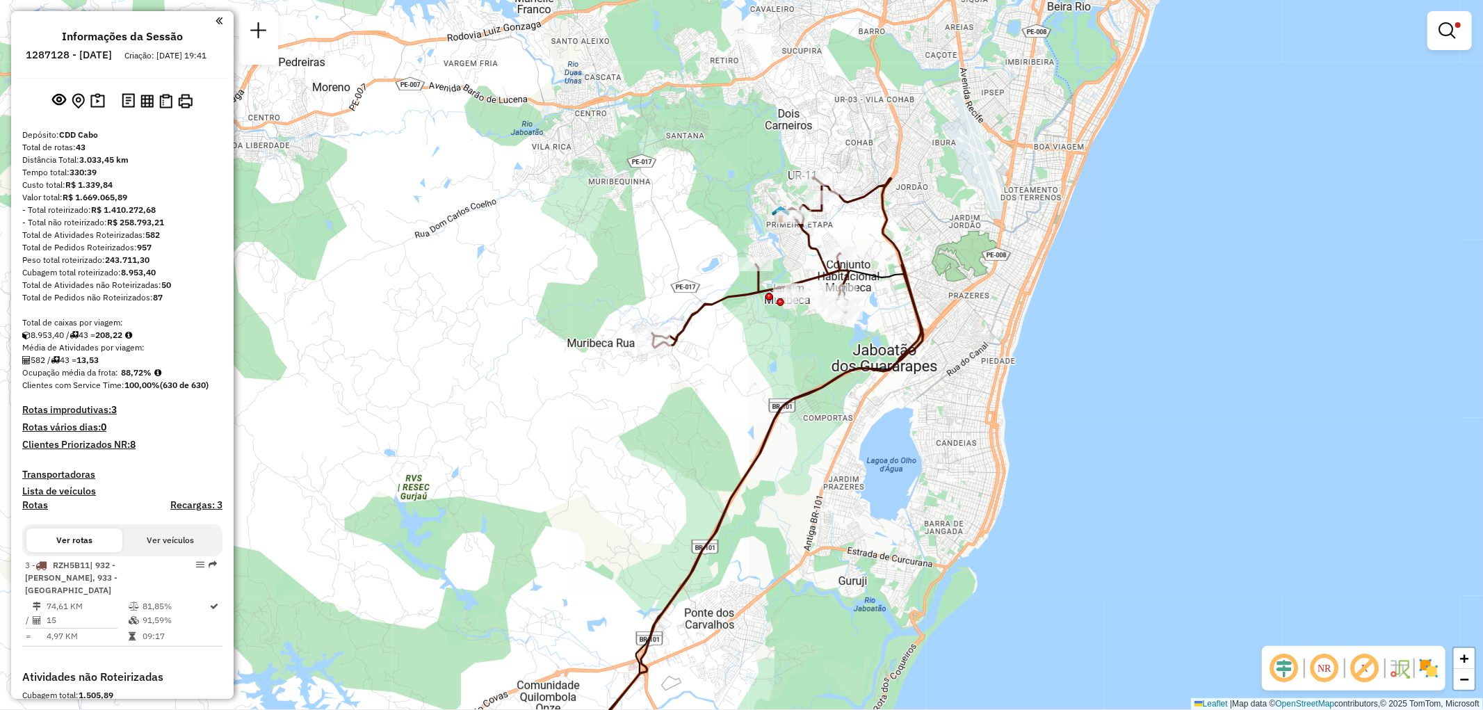
drag, startPoint x: 622, startPoint y: 195, endPoint x: 629, endPoint y: 216, distance: 22.7
click at [629, 216] on div "Limpar filtros Janela de atendimento Grade de atendimento Capacidade Transporta…" at bounding box center [741, 355] width 1483 height 710
click at [867, 130] on div "Rota 3 - Placa RZH5B11 72977475 - SUPERMERCADO XAVANTE Limpar filtros Janela de…" at bounding box center [741, 355] width 1483 height 710
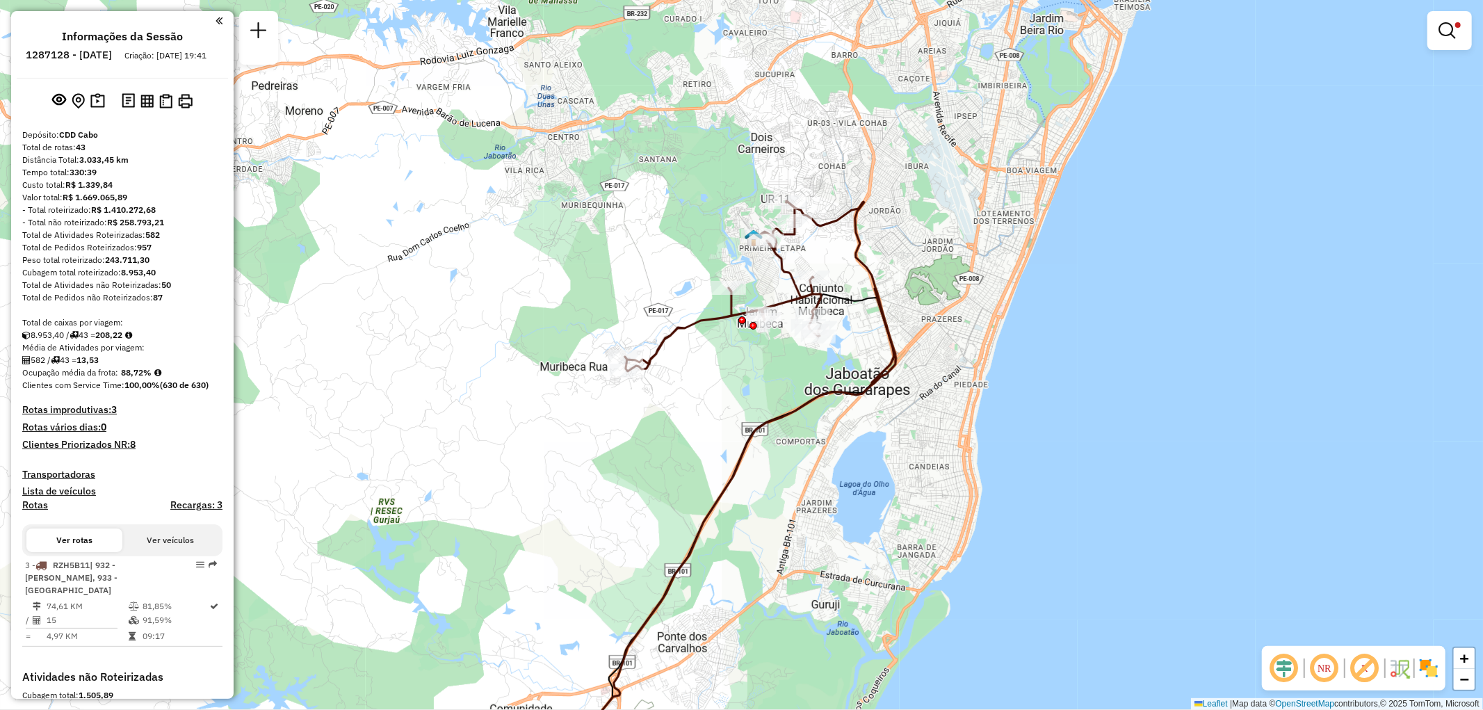
drag, startPoint x: 867, startPoint y: 130, endPoint x: 840, endPoint y: 154, distance: 36.0
click at [840, 154] on div "Limpar filtros Janela de atendimento Grade de atendimento Capacidade Transporta…" at bounding box center [741, 355] width 1483 height 710
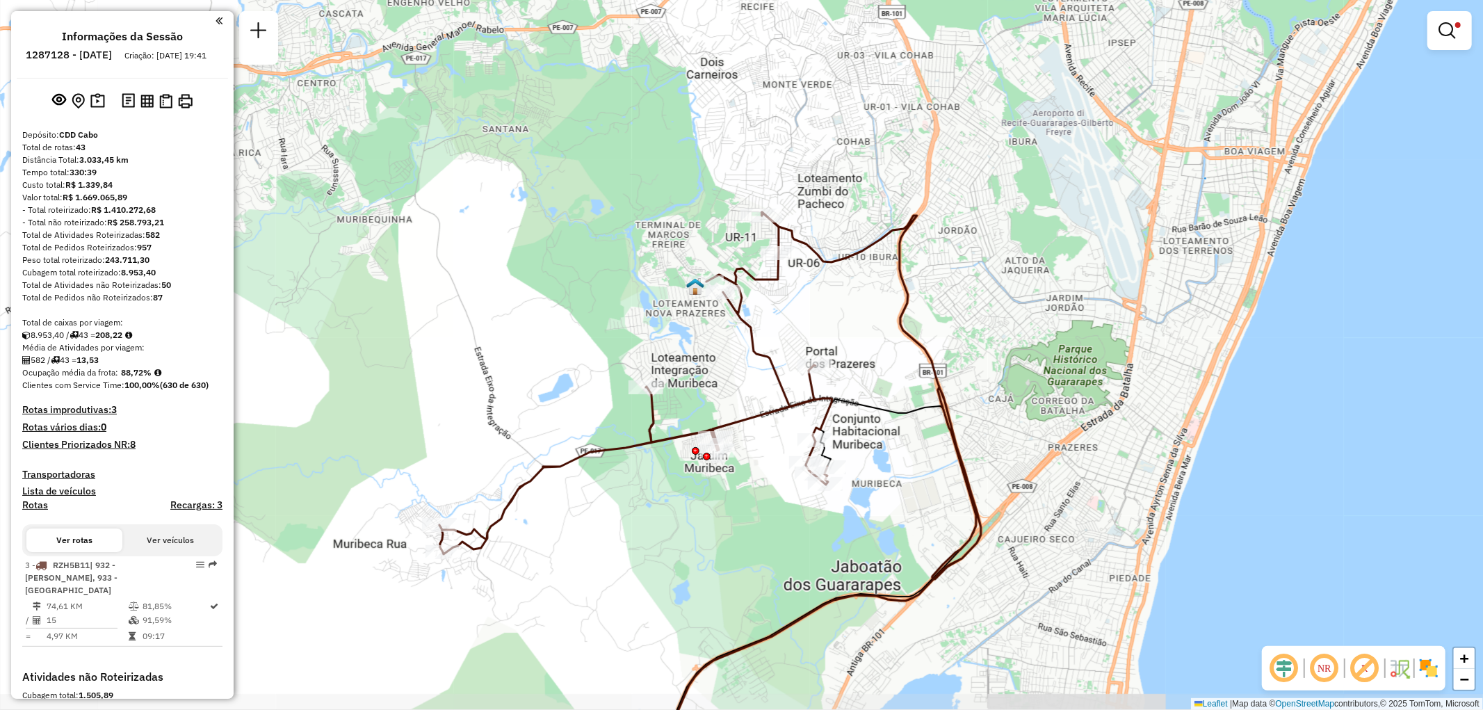
drag, startPoint x: 887, startPoint y: 383, endPoint x: 912, endPoint y: 349, distance: 42.3
click at [912, 349] on icon at bounding box center [822, 478] width 318 height 533
